Goal: Task Accomplishment & Management: Use online tool/utility

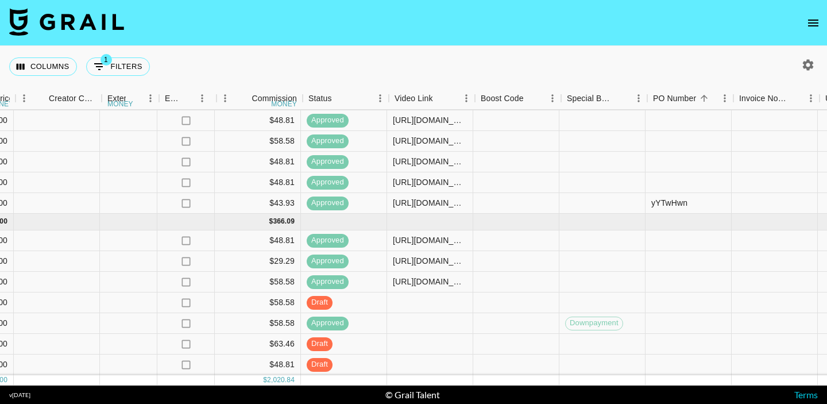
scroll to position [591, 1149]
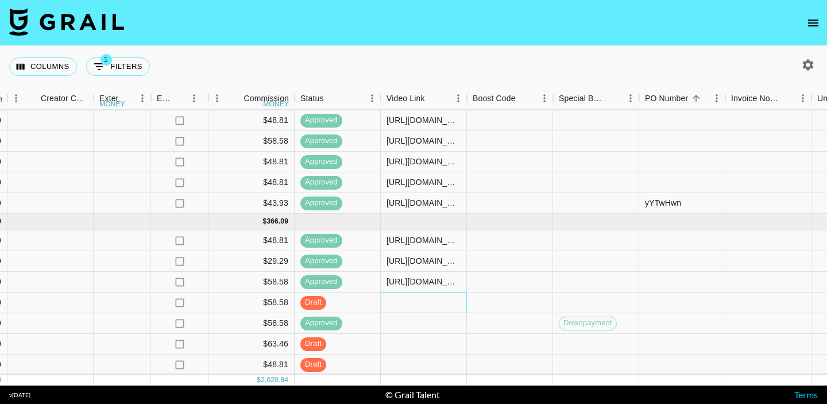
click at [396, 306] on div at bounding box center [424, 302] width 86 height 21
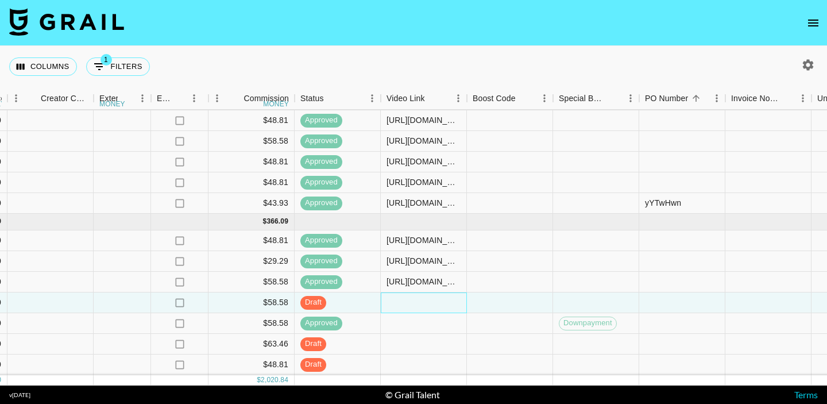
click at [396, 306] on div at bounding box center [424, 302] width 86 height 21
type input "[URL][DOMAIN_NAME]"
click at [525, 301] on div at bounding box center [510, 302] width 86 height 21
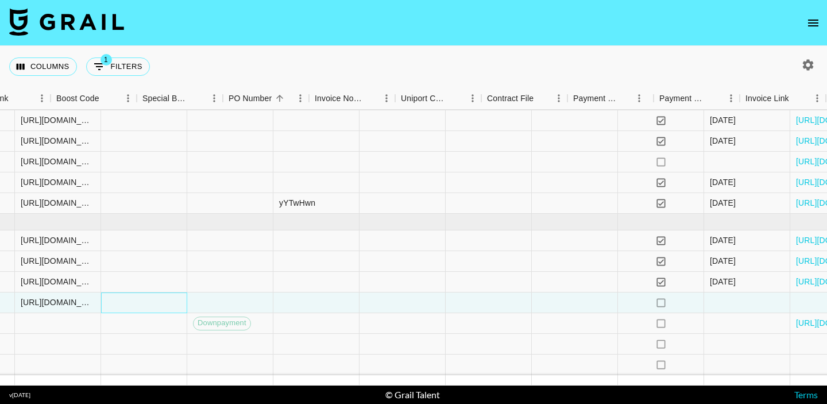
scroll to position [591, 1610]
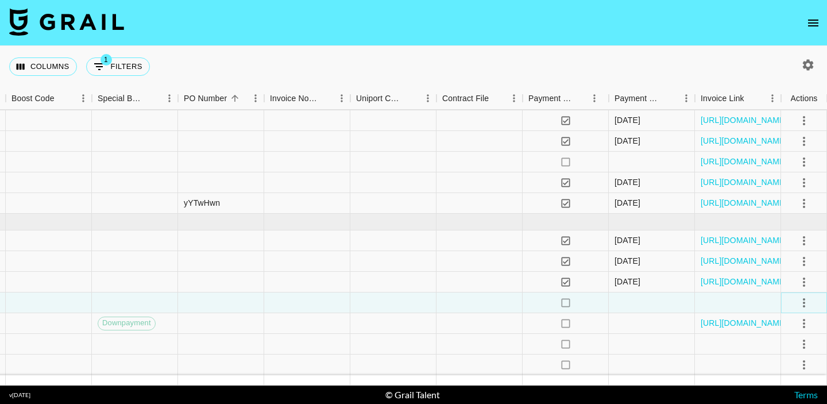
click at [803, 299] on icon "select merge strategy" at bounding box center [804, 302] width 2 height 9
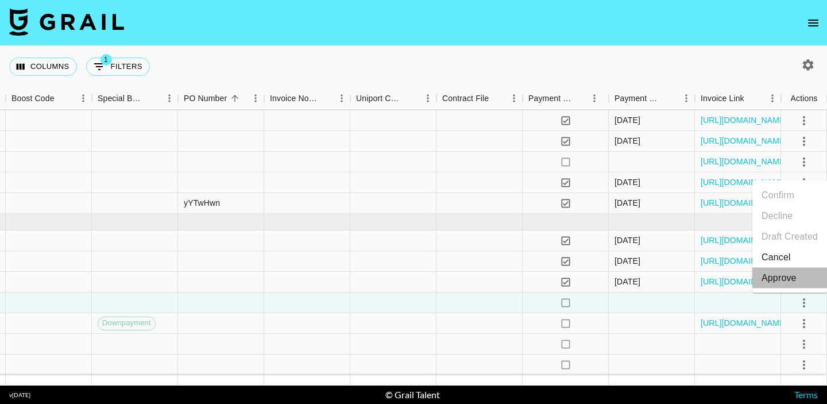
click at [793, 278] on div "Approve" at bounding box center [778, 278] width 35 height 14
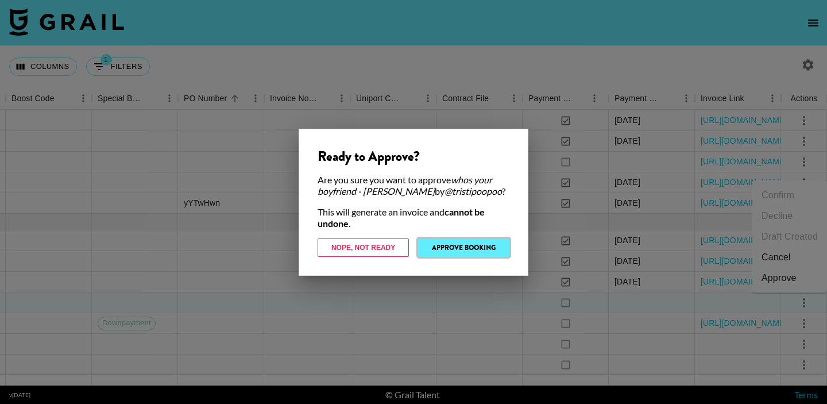
click at [497, 245] on button "Approve Booking" at bounding box center [463, 247] width 91 height 18
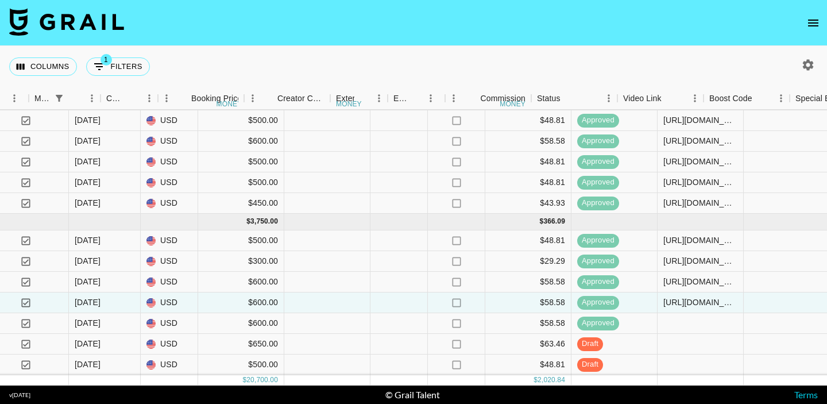
scroll to position [591, 943]
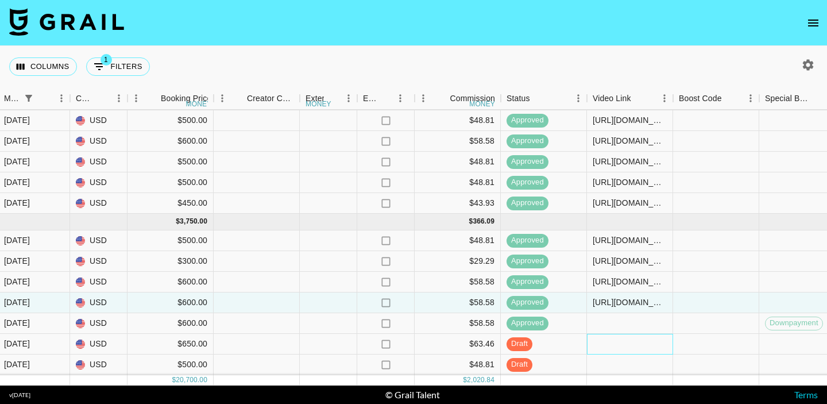
click at [628, 343] on div at bounding box center [630, 344] width 86 height 21
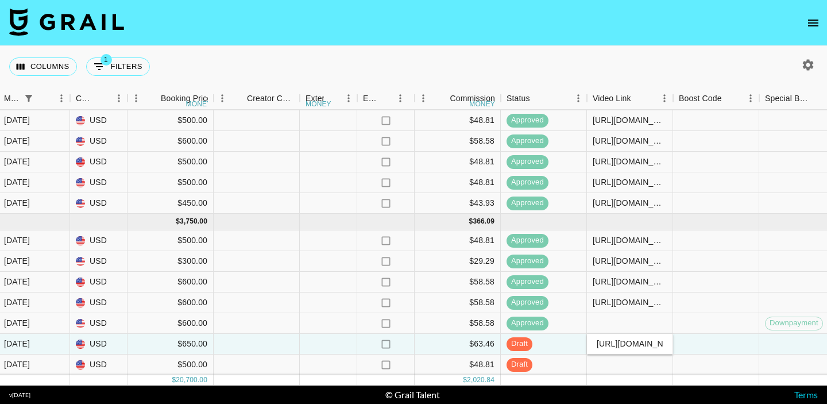
scroll to position [0, 448]
type input "[URL][DOMAIN_NAME]"
click at [716, 343] on div at bounding box center [716, 344] width 86 height 21
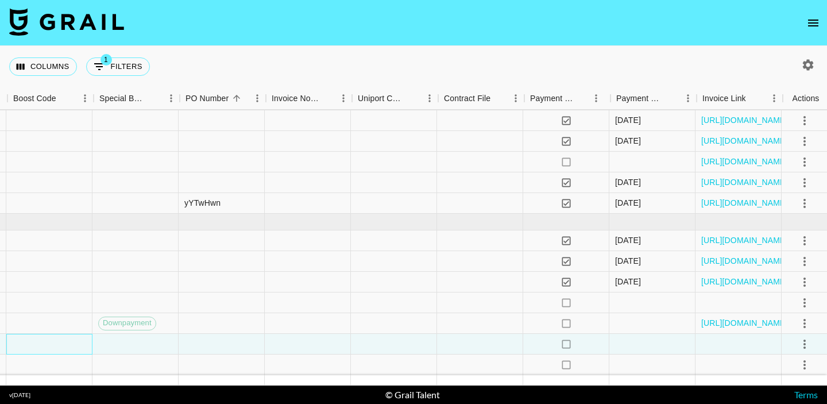
scroll to position [591, 1610]
click at [805, 344] on icon "select merge strategy" at bounding box center [804, 344] width 14 height 14
click at [801, 320] on li "Approve" at bounding box center [789, 319] width 75 height 21
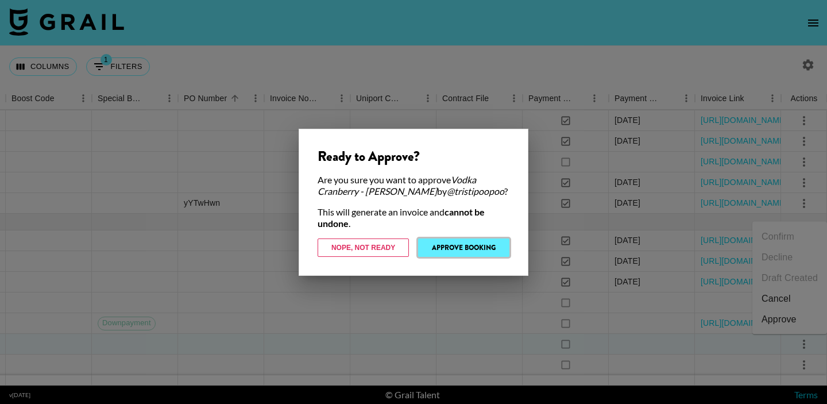
click at [488, 243] on button "Approve Booking" at bounding box center [463, 247] width 91 height 18
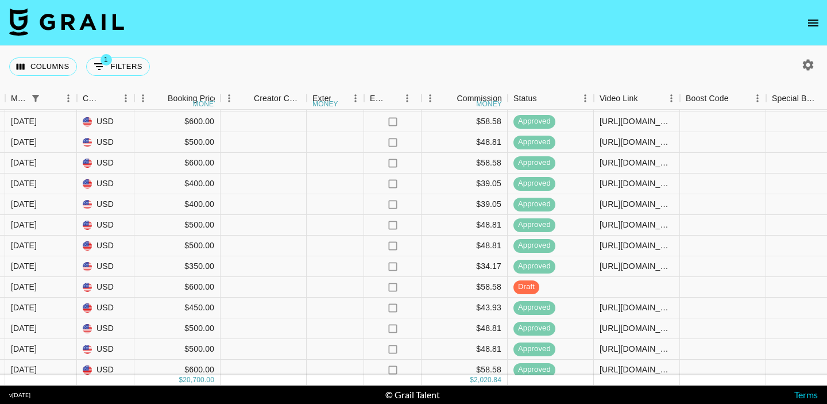
scroll to position [591, 936]
